Goal: Task Accomplishment & Management: Use online tool/utility

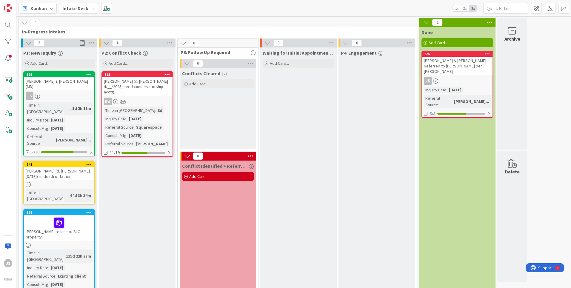
click at [89, 8] on div "Intake Desk" at bounding box center [79, 8] width 39 height 11
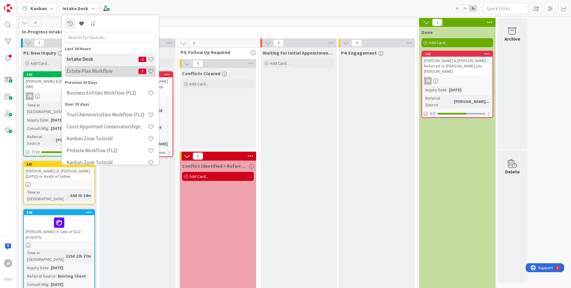
click at [79, 73] on h4 "Estate Plan Workflow" at bounding box center [103, 71] width 72 height 6
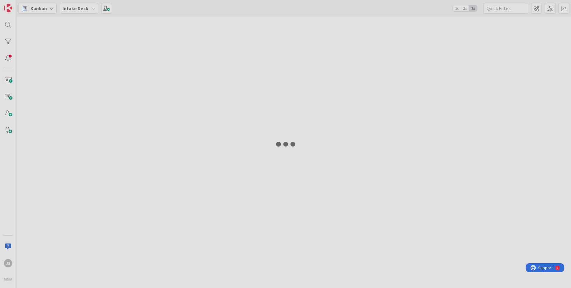
type input "[PERSON_NAME]"
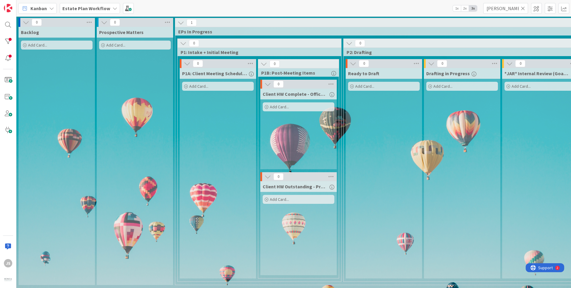
scroll to position [0, 549]
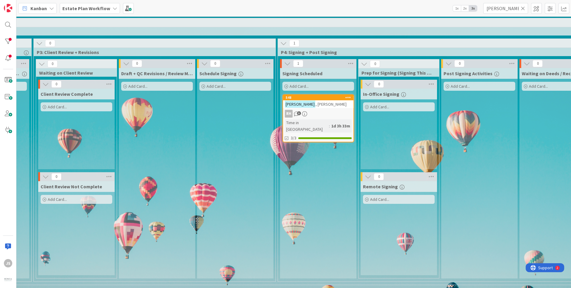
drag, startPoint x: 523, startPoint y: 8, endPoint x: 518, endPoint y: 16, distance: 9.6
click at [523, 8] on icon at bounding box center [523, 8] width 4 height 5
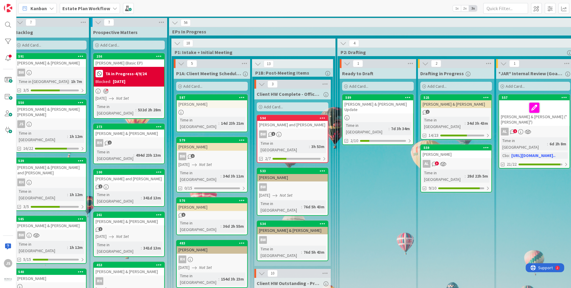
scroll to position [0, 0]
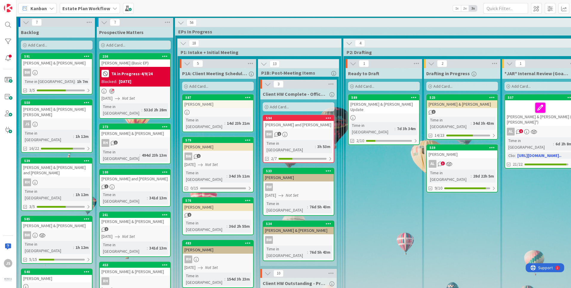
click at [87, 56] on icon at bounding box center [87, 56] width 6 height 4
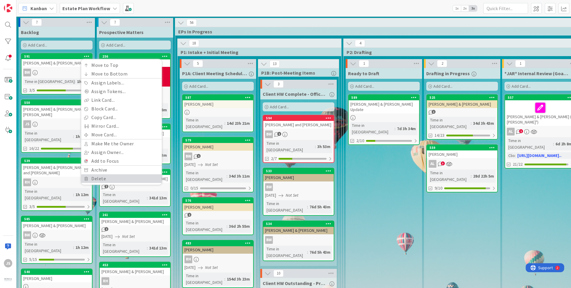
click at [97, 179] on link "Delete" at bounding box center [121, 178] width 81 height 9
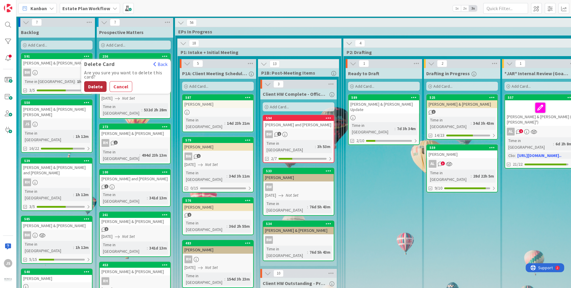
click at [93, 84] on button "Delete" at bounding box center [95, 86] width 22 height 11
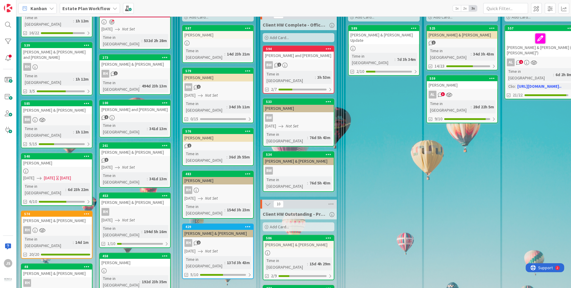
scroll to position [72, 0]
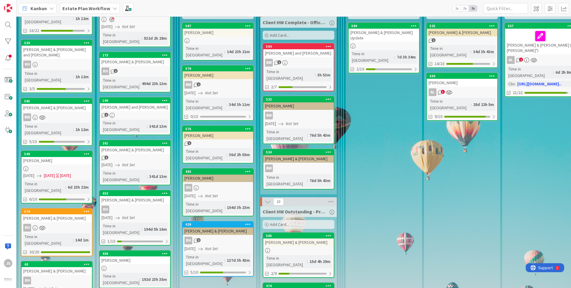
click at [85, 152] on icon at bounding box center [87, 154] width 6 height 4
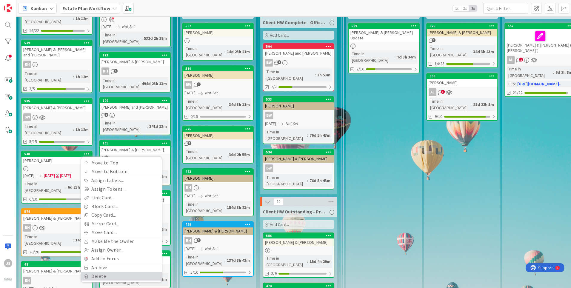
click at [98, 272] on link "Delete" at bounding box center [121, 276] width 81 height 9
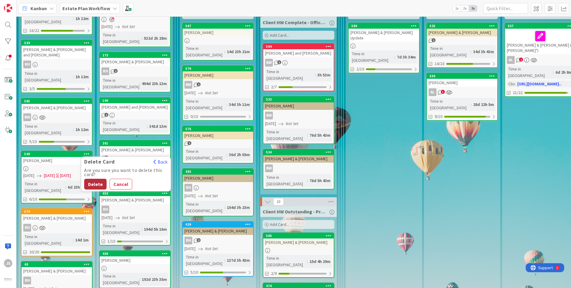
click at [94, 179] on button "Delete" at bounding box center [95, 184] width 22 height 11
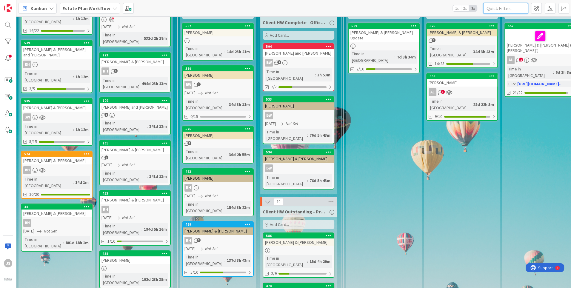
click at [509, 7] on input "text" at bounding box center [505, 8] width 45 height 11
type input "goodsill"
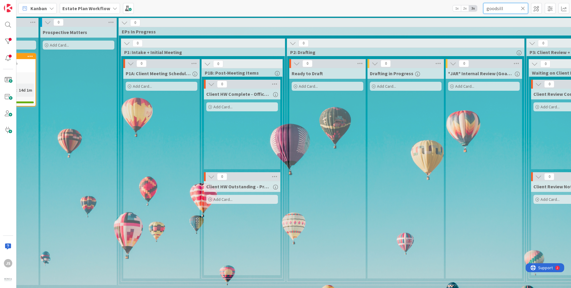
scroll to position [0, 0]
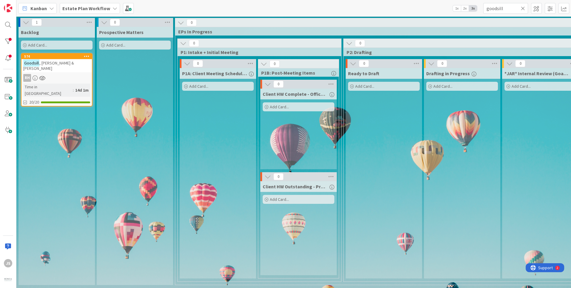
click at [523, 8] on icon at bounding box center [523, 8] width 4 height 5
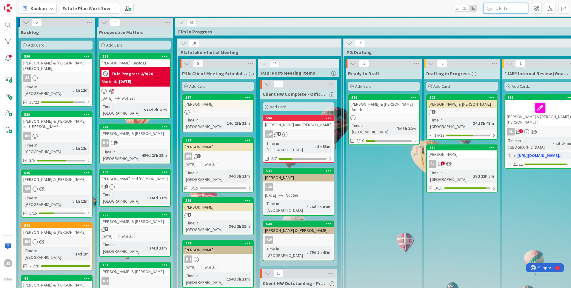
click at [498, 9] on input "text" at bounding box center [505, 8] width 45 height 11
type input "[PERSON_NAME]"
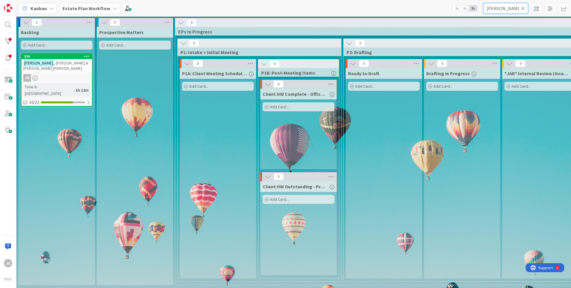
click at [525, 8] on div "[PERSON_NAME]" at bounding box center [505, 8] width 45 height 11
click at [523, 7] on icon at bounding box center [523, 8] width 4 height 5
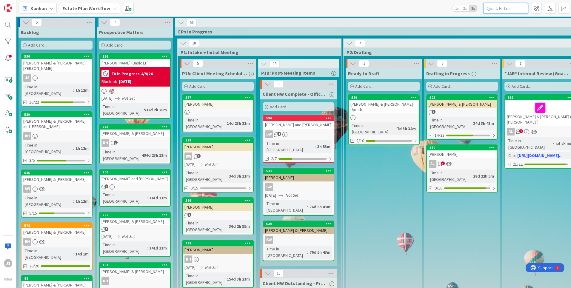
click at [493, 7] on input "text" at bounding box center [505, 8] width 45 height 11
type input "[PERSON_NAME]"
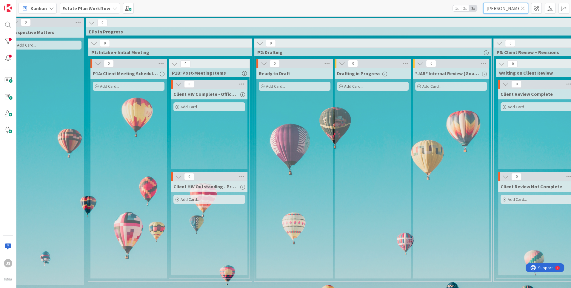
scroll to position [0, 24]
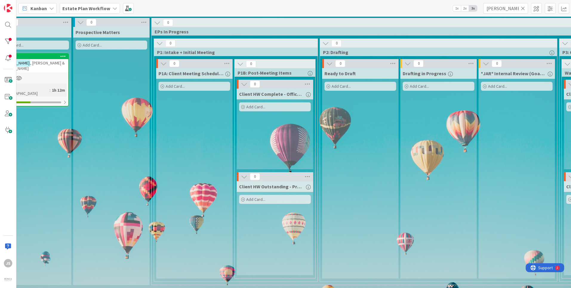
click at [525, 8] on icon at bounding box center [523, 8] width 4 height 5
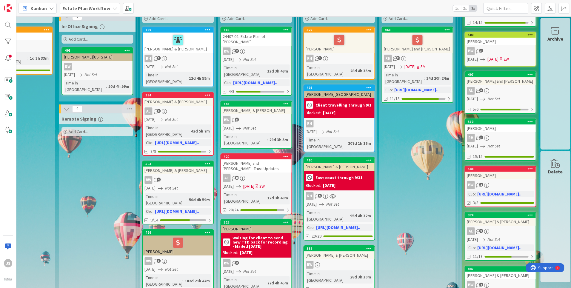
scroll to position [108, 851]
